Goal: Information Seeking & Learning: Learn about a topic

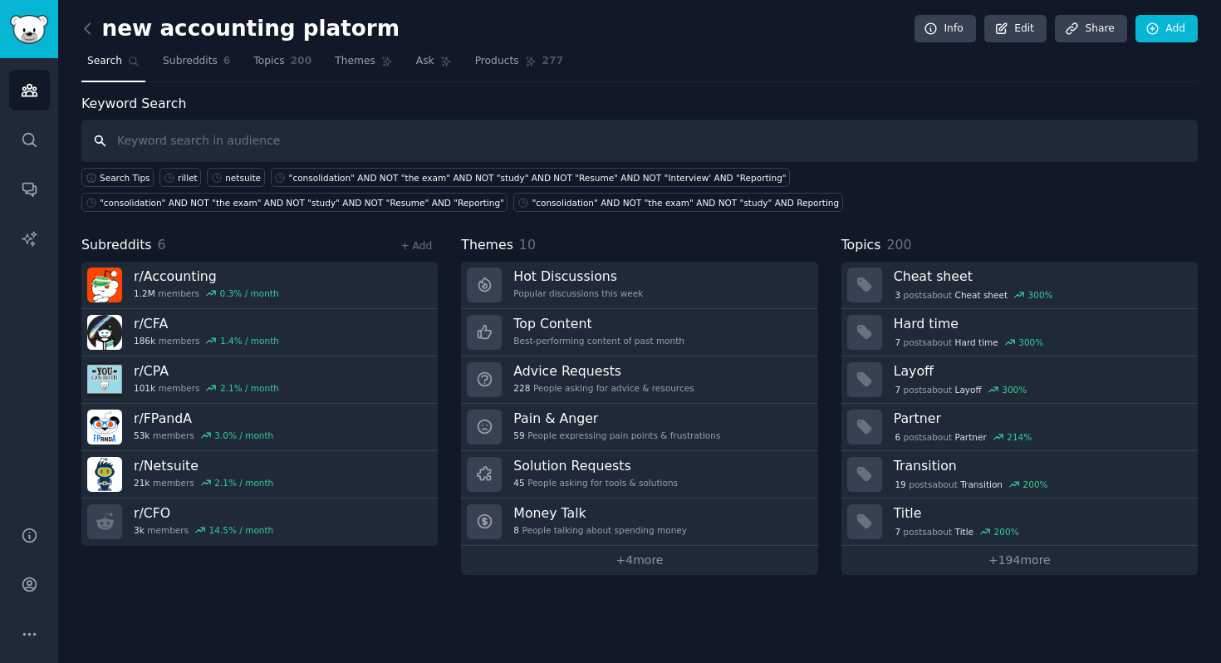
click at [149, 152] on input "text" at bounding box center [639, 141] width 1116 height 42
click at [422, 249] on link "+ Add" at bounding box center [416, 246] width 32 height 12
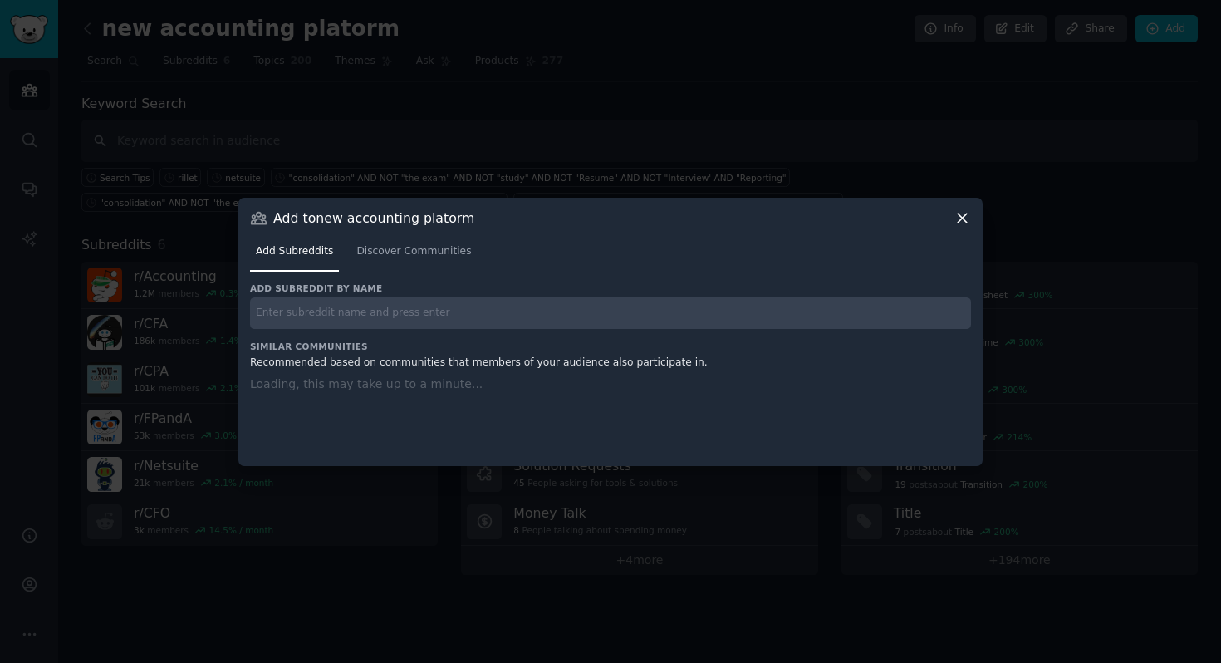
click at [445, 308] on input "text" at bounding box center [610, 313] width 721 height 32
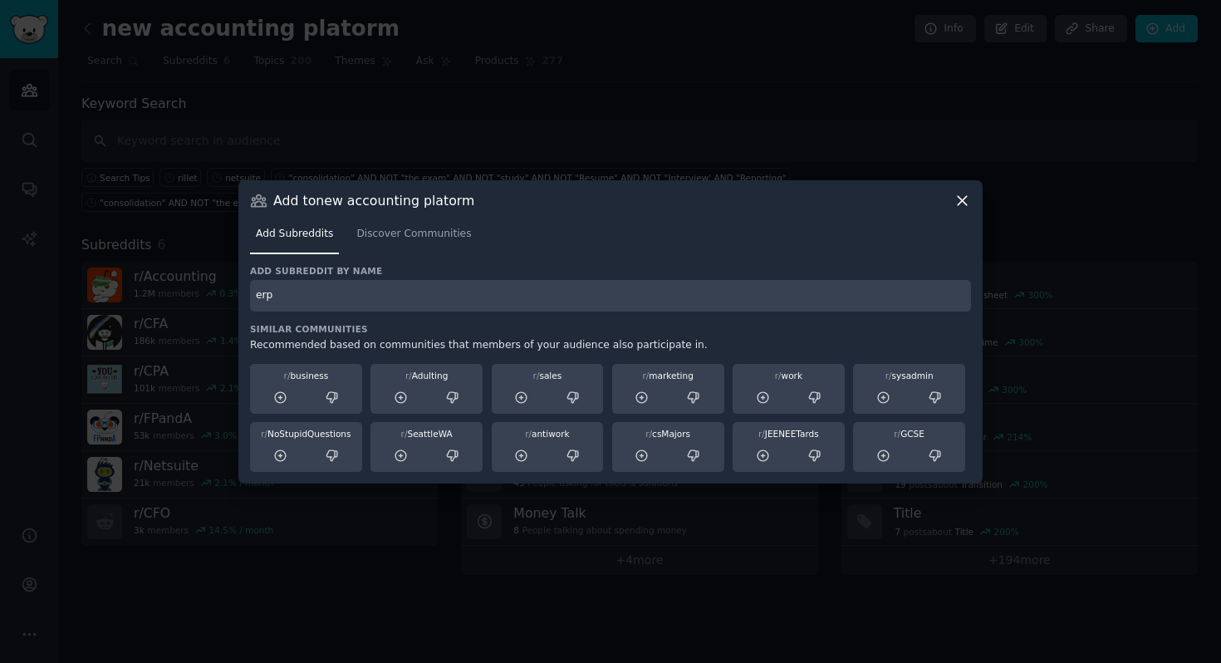
type input "erp"
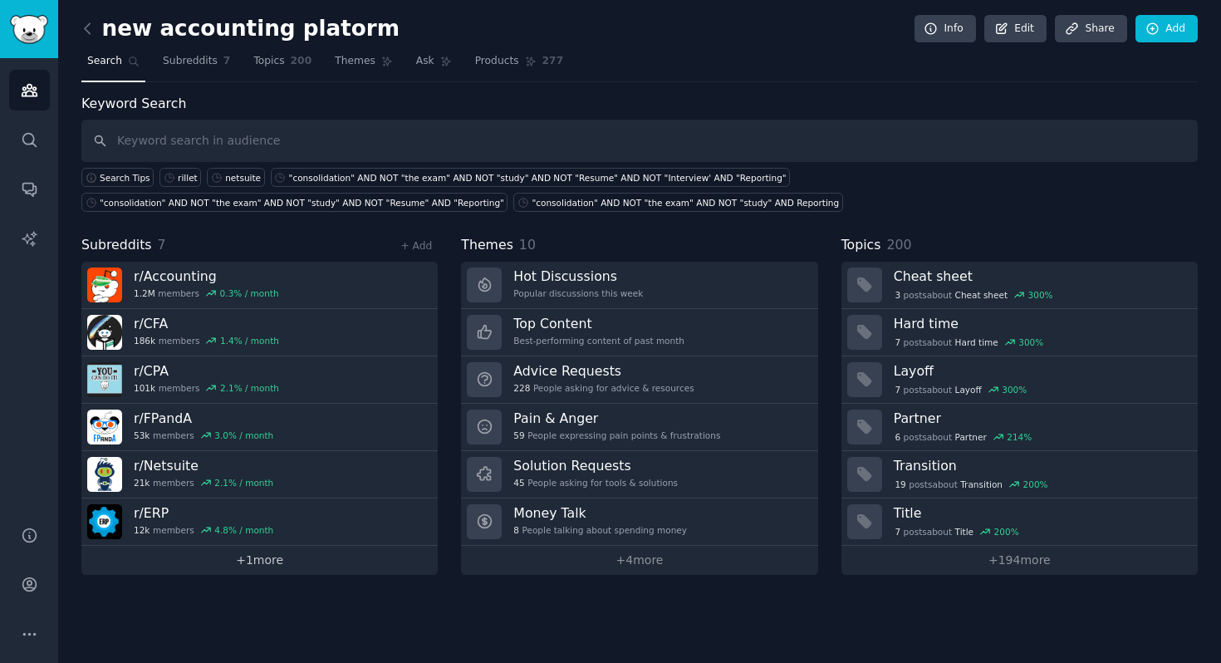
click at [250, 555] on link "+ 1 more" at bounding box center [259, 560] width 356 height 29
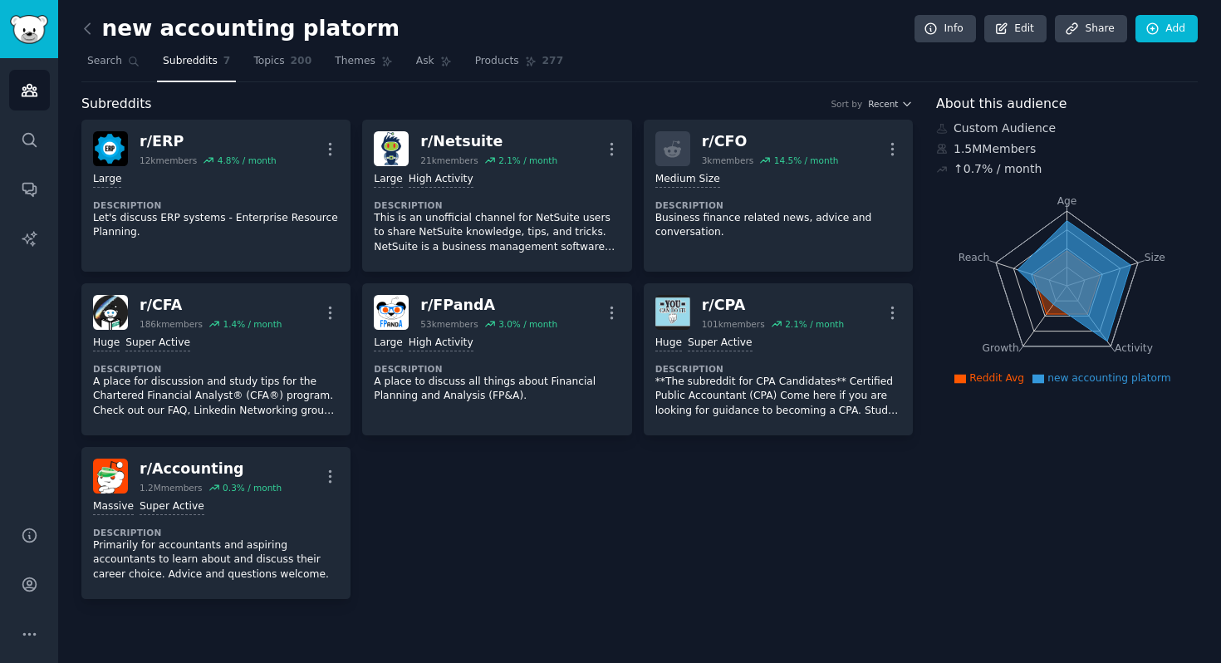
click at [434, 514] on div "r/ ERP 12k members 4.8 % / month More Large Description Let's discuss ERP syste…" at bounding box center [497, 359] width 832 height 479
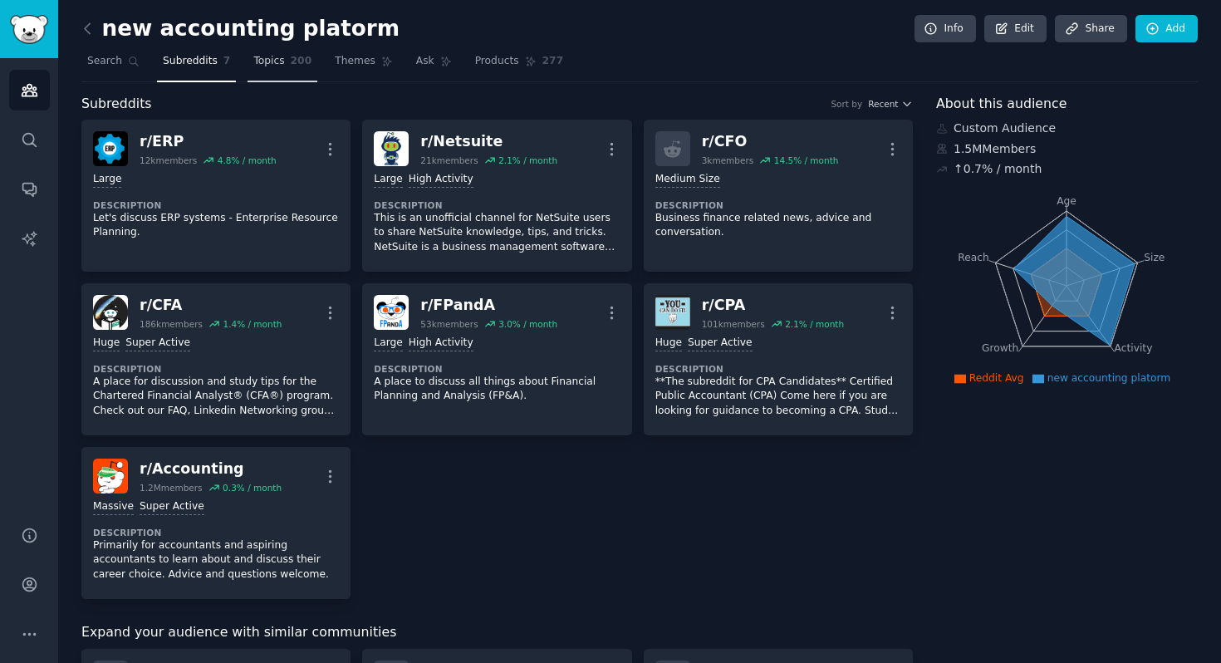
click at [269, 64] on span "Topics" at bounding box center [268, 61] width 31 height 15
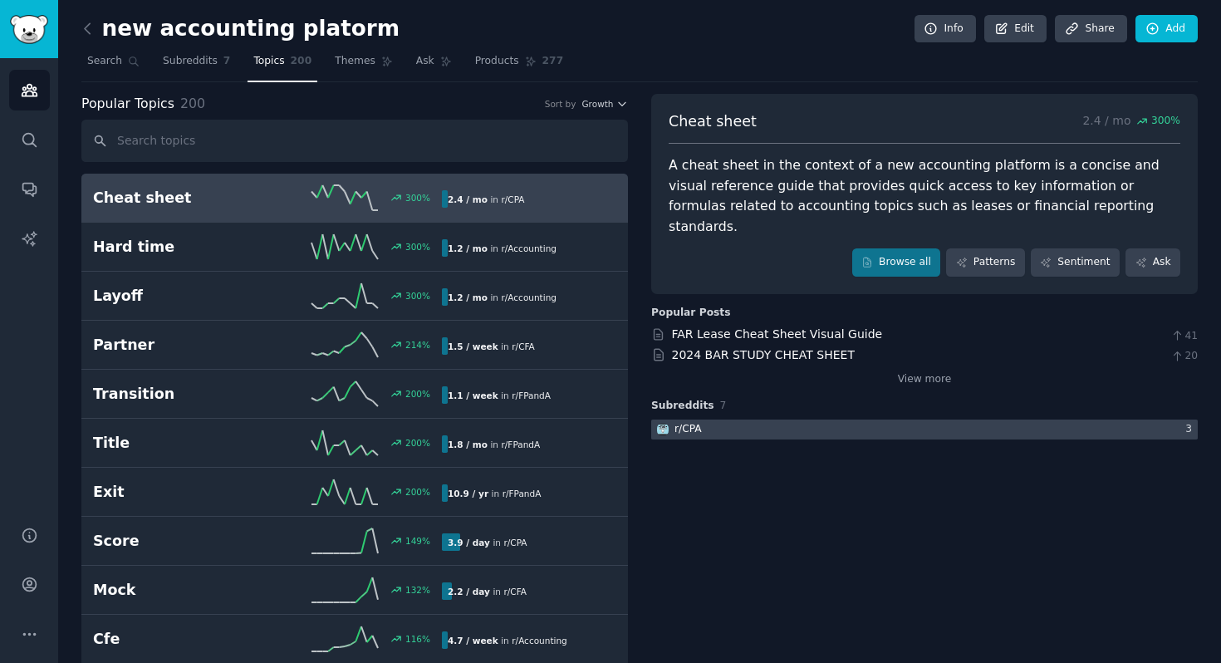
click at [822, 419] on div at bounding box center [924, 429] width 547 height 21
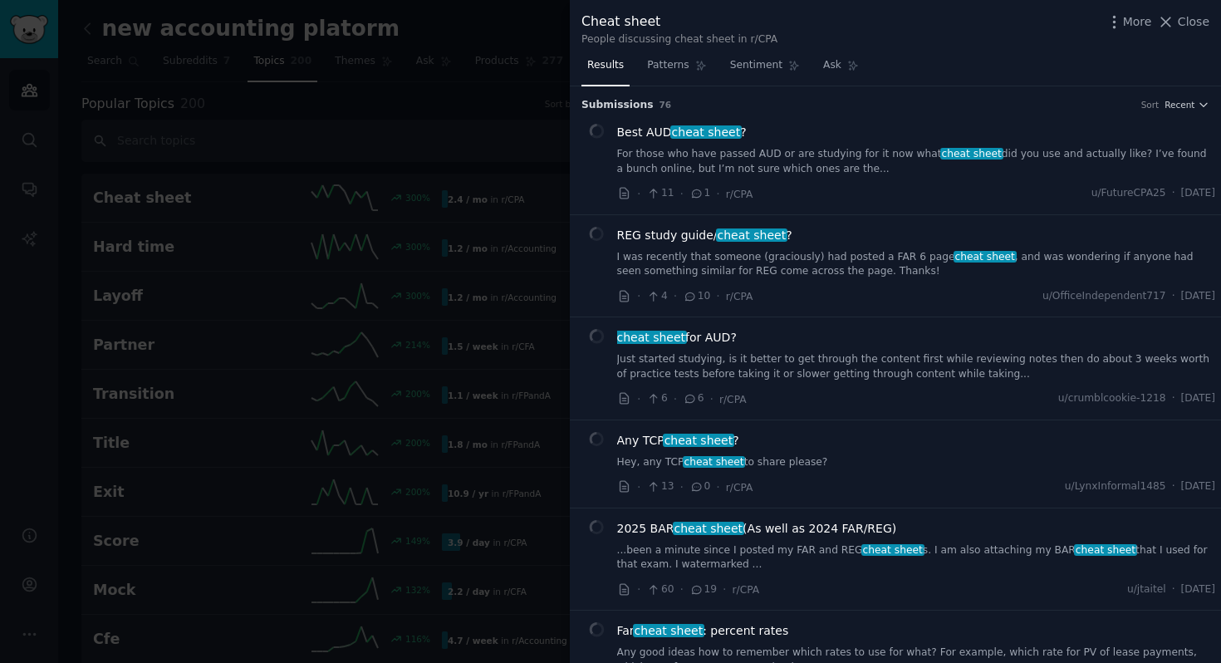
click at [466, 42] on div at bounding box center [610, 331] width 1221 height 663
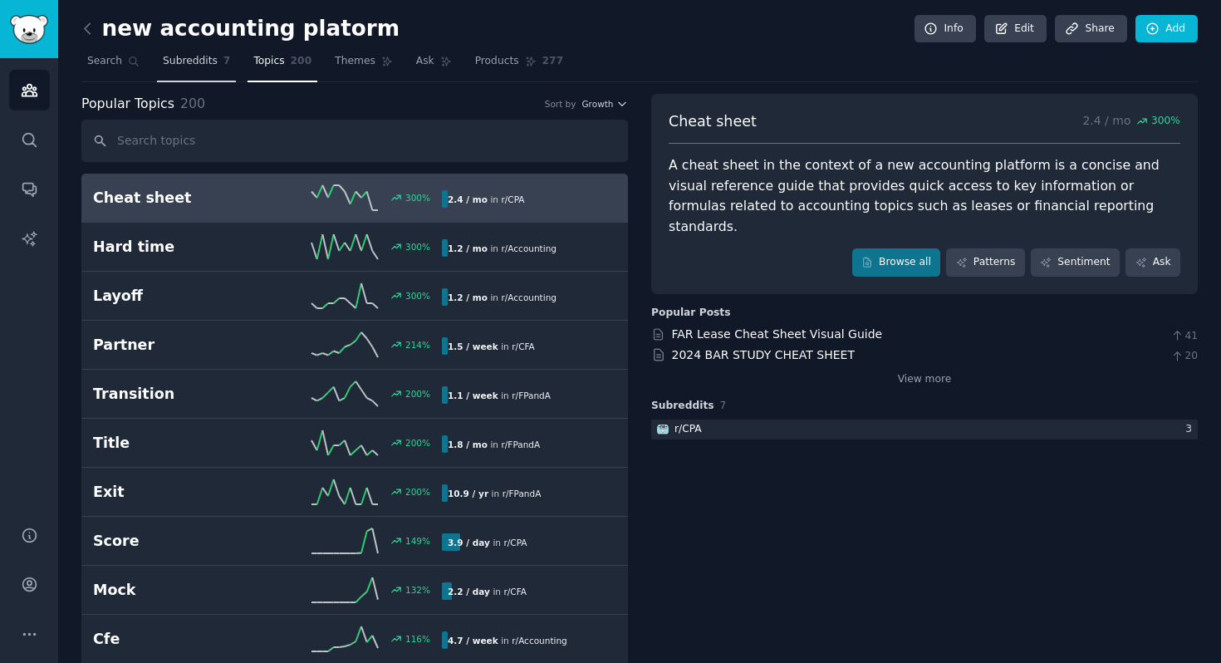
click at [171, 56] on span "Subreddits" at bounding box center [190, 61] width 55 height 15
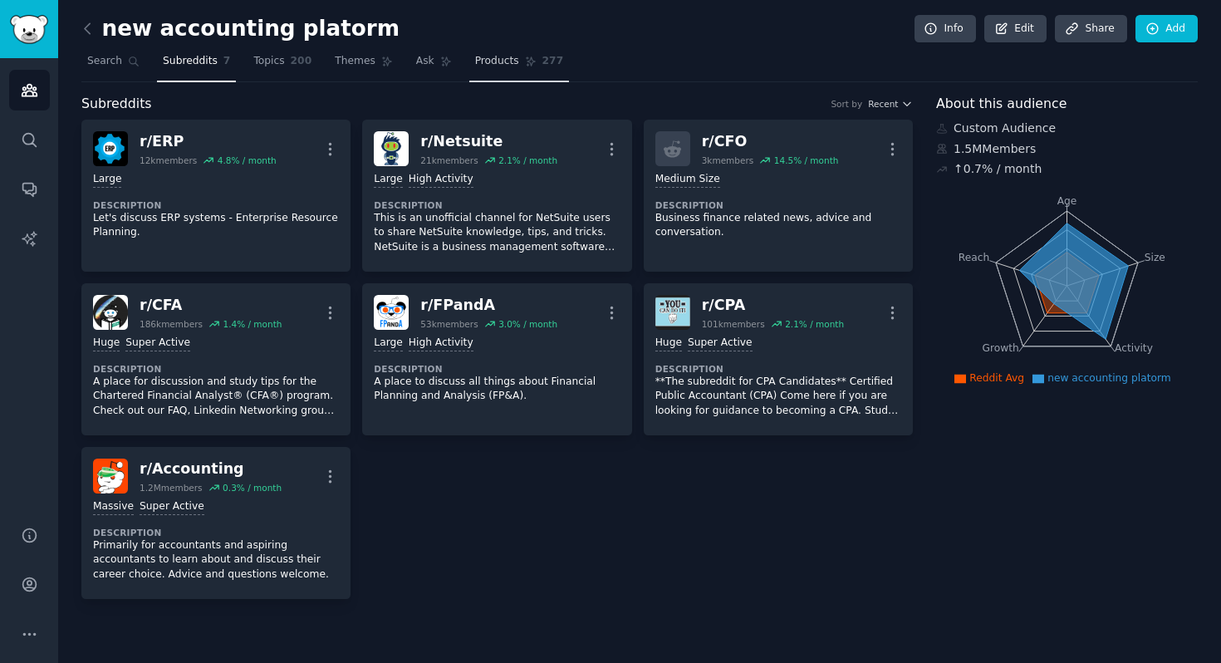
click at [503, 77] on link "Products 277" at bounding box center [519, 65] width 100 height 34
